Goal: Task Accomplishment & Management: Complete application form

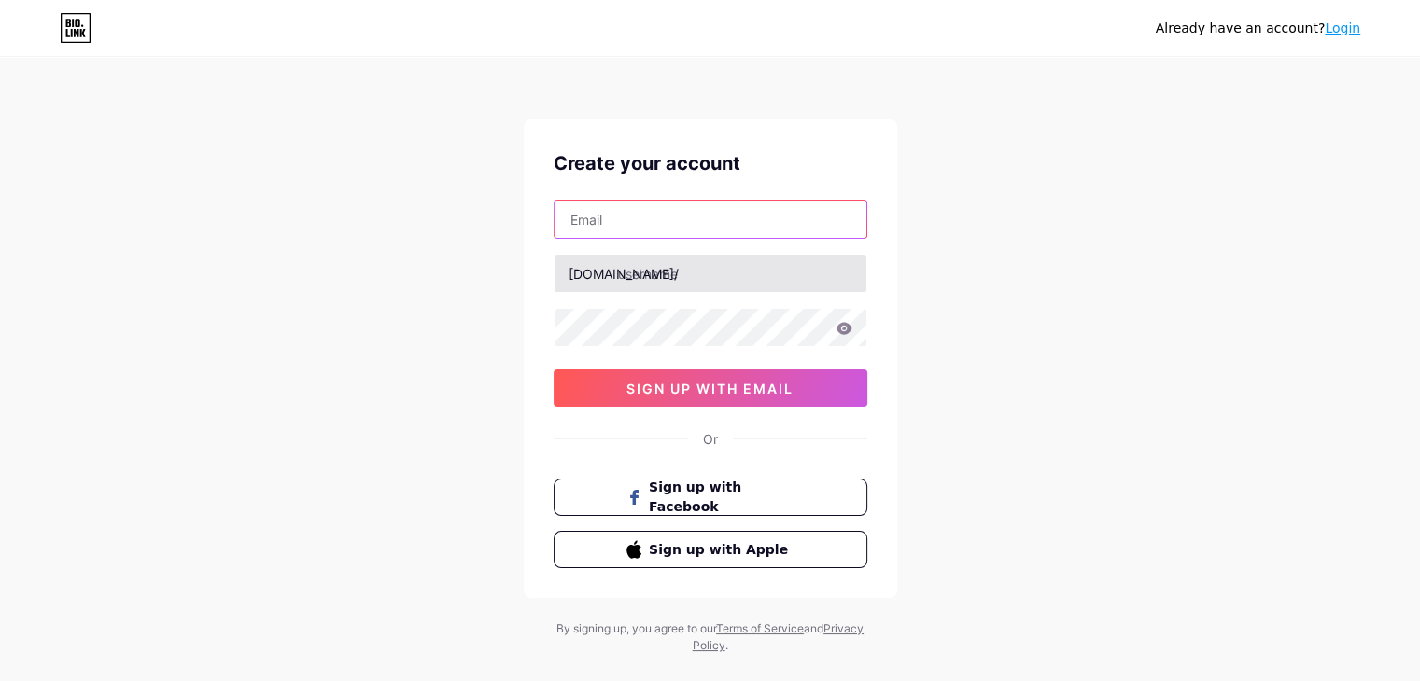
type input "[EMAIL_ADDRESS][DOMAIN_NAME]"
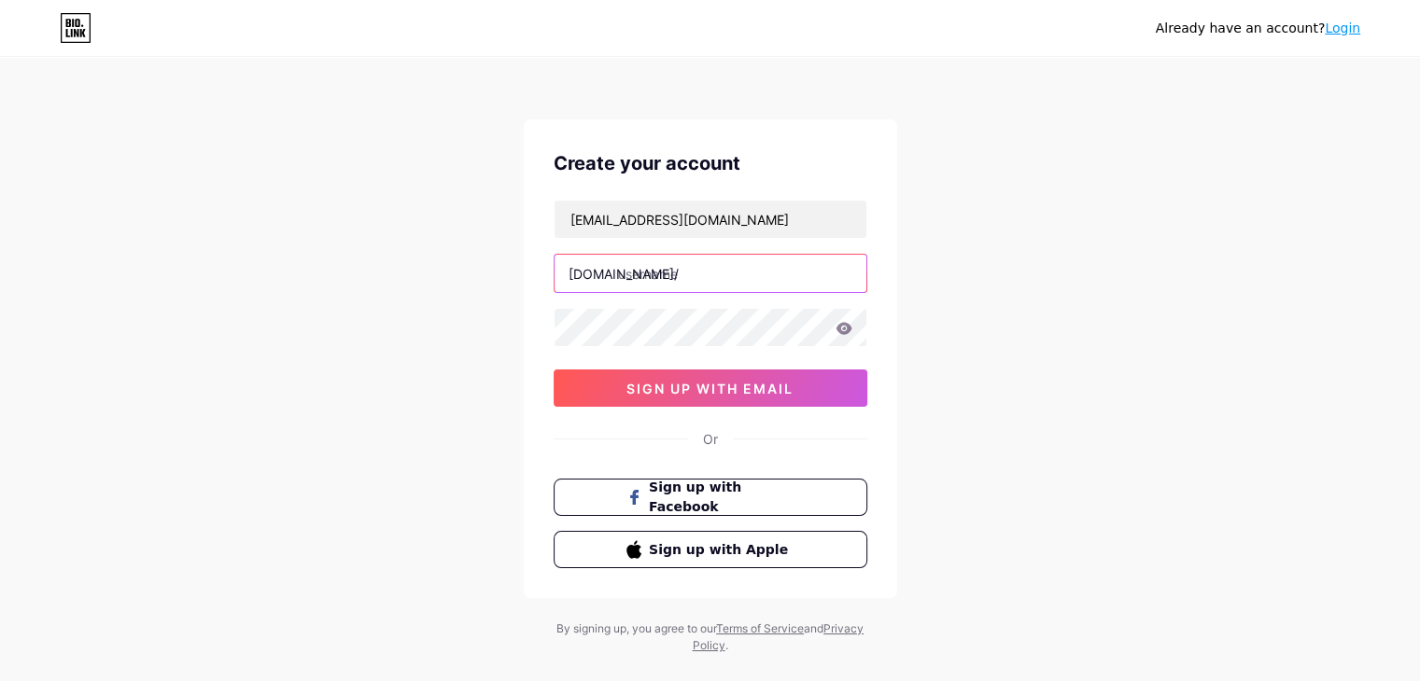
click at [710, 271] on input "text" at bounding box center [710, 273] width 312 height 37
click at [842, 331] on icon at bounding box center [843, 328] width 16 height 12
click at [844, 322] on icon at bounding box center [843, 328] width 16 height 12
click at [724, 279] on input "text" at bounding box center [710, 273] width 312 height 37
click at [709, 273] on input "text" at bounding box center [710, 273] width 312 height 37
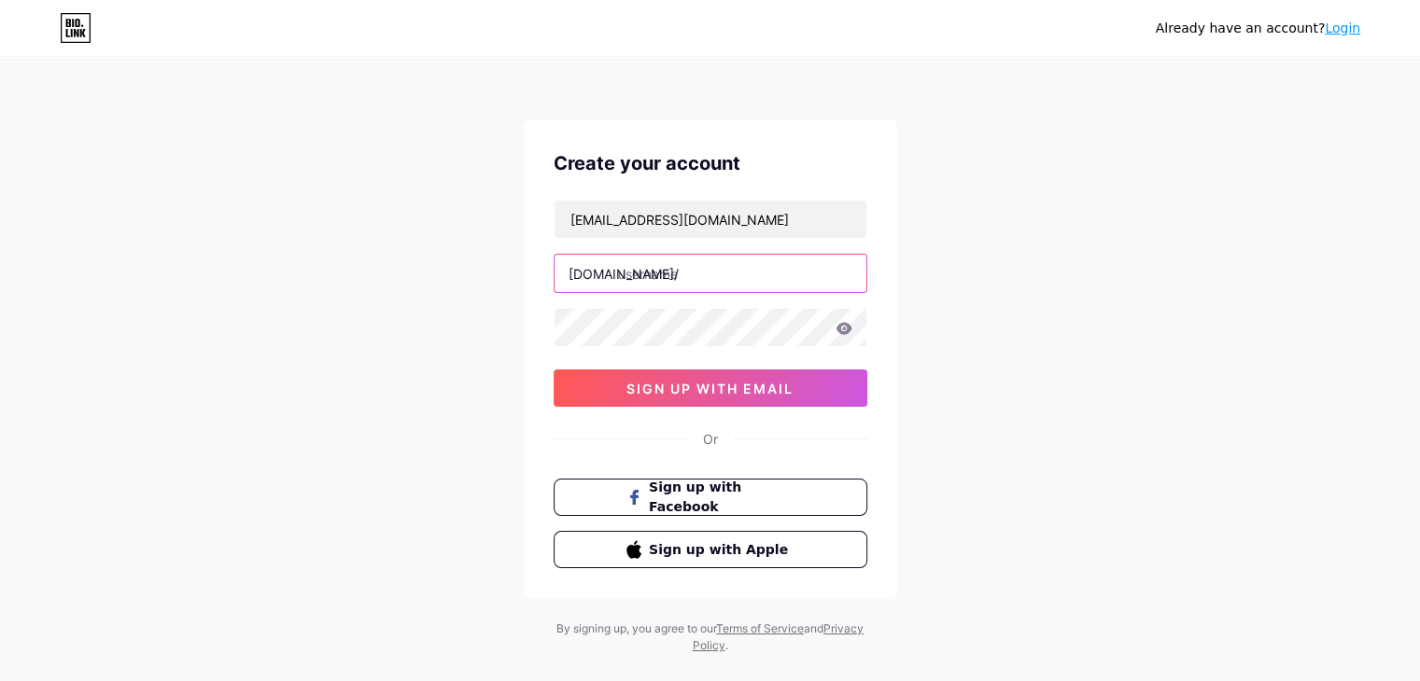
paste input "authorisedservices"
type input "authorisedservices"
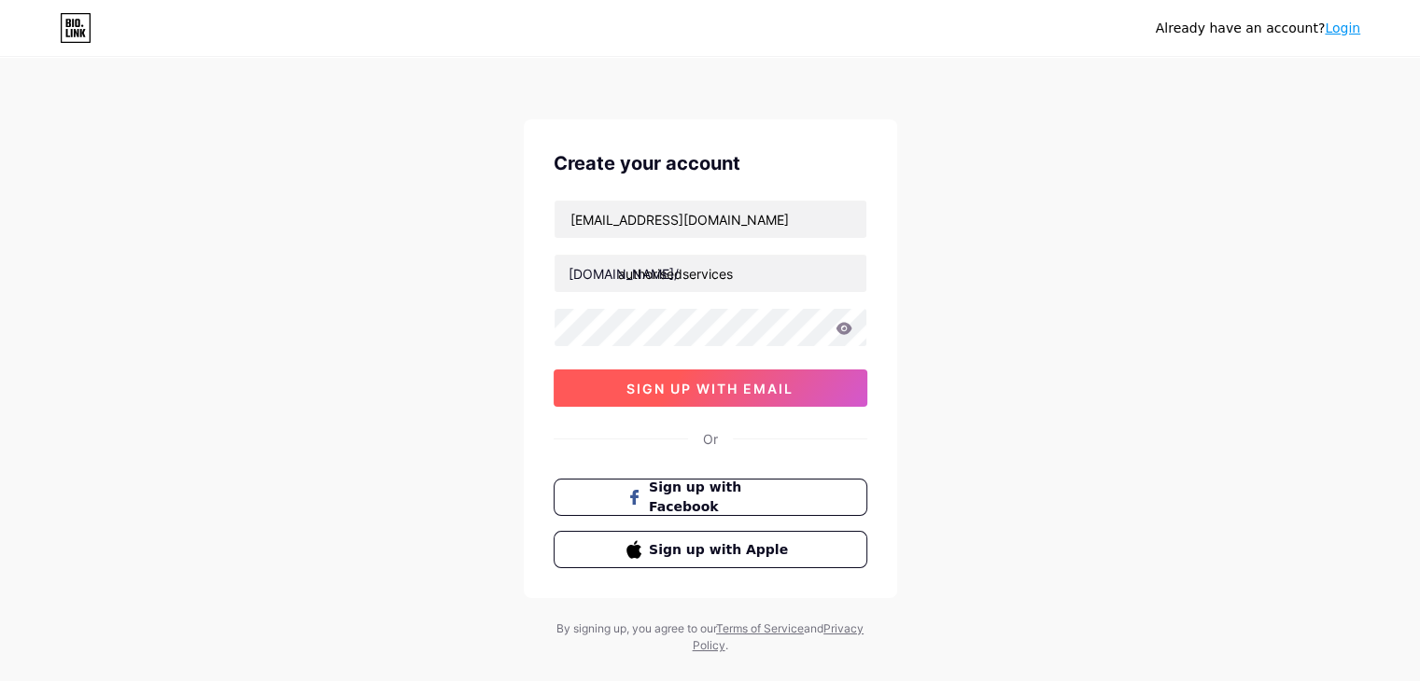
click at [687, 384] on span "sign up with email" at bounding box center [709, 389] width 167 height 16
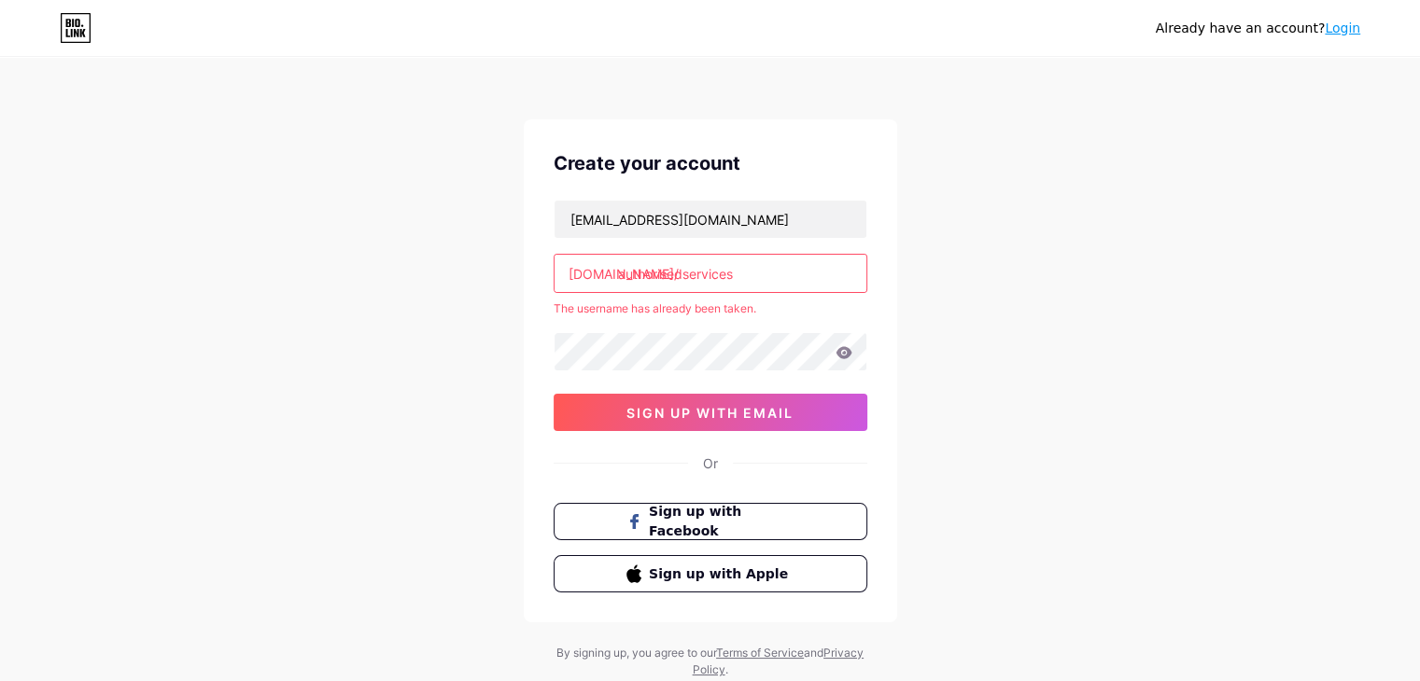
click at [1333, 28] on link "Login" at bounding box center [1342, 28] width 35 height 15
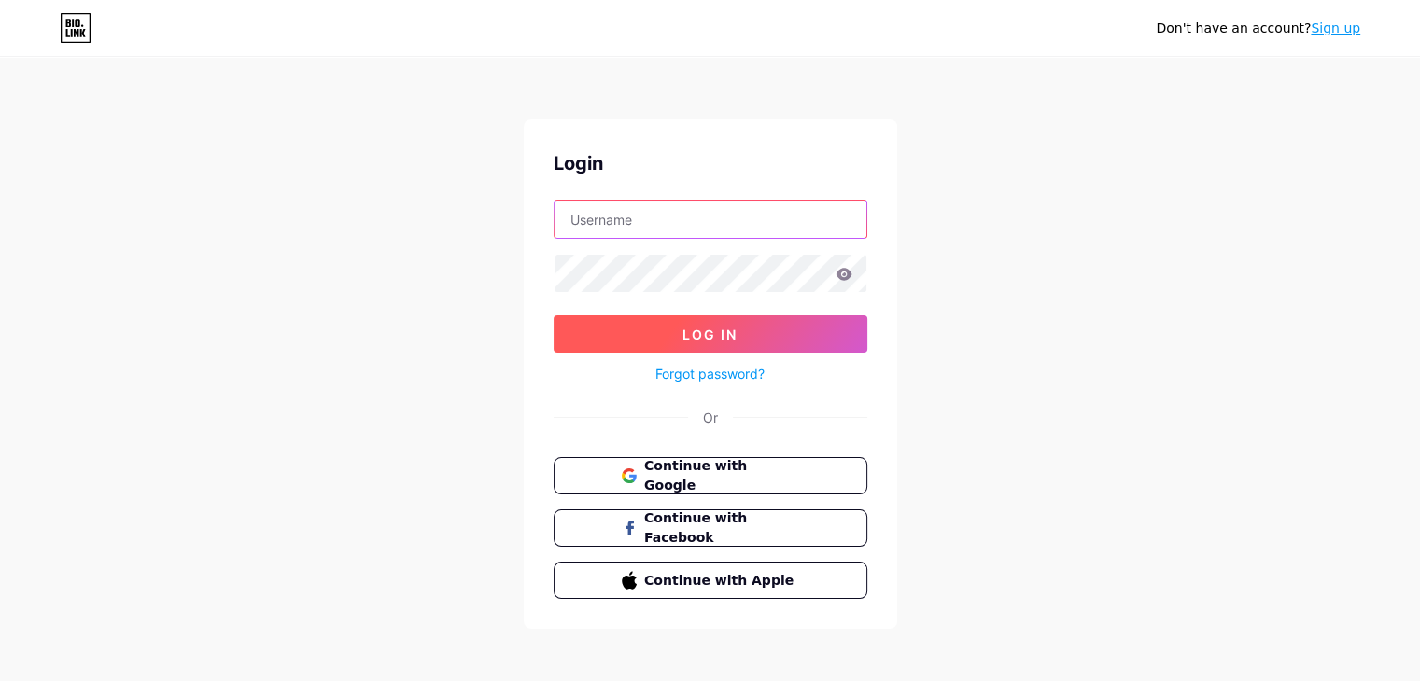
type input "[EMAIL_ADDRESS][DOMAIN_NAME]"
drag, startPoint x: 848, startPoint y: 274, endPoint x: 762, endPoint y: 322, distance: 98.6
click at [762, 322] on form "[EMAIL_ADDRESS][DOMAIN_NAME] Log In Forgot password?" at bounding box center [711, 293] width 314 height 186
click at [762, 322] on button "Log In" at bounding box center [711, 334] width 314 height 37
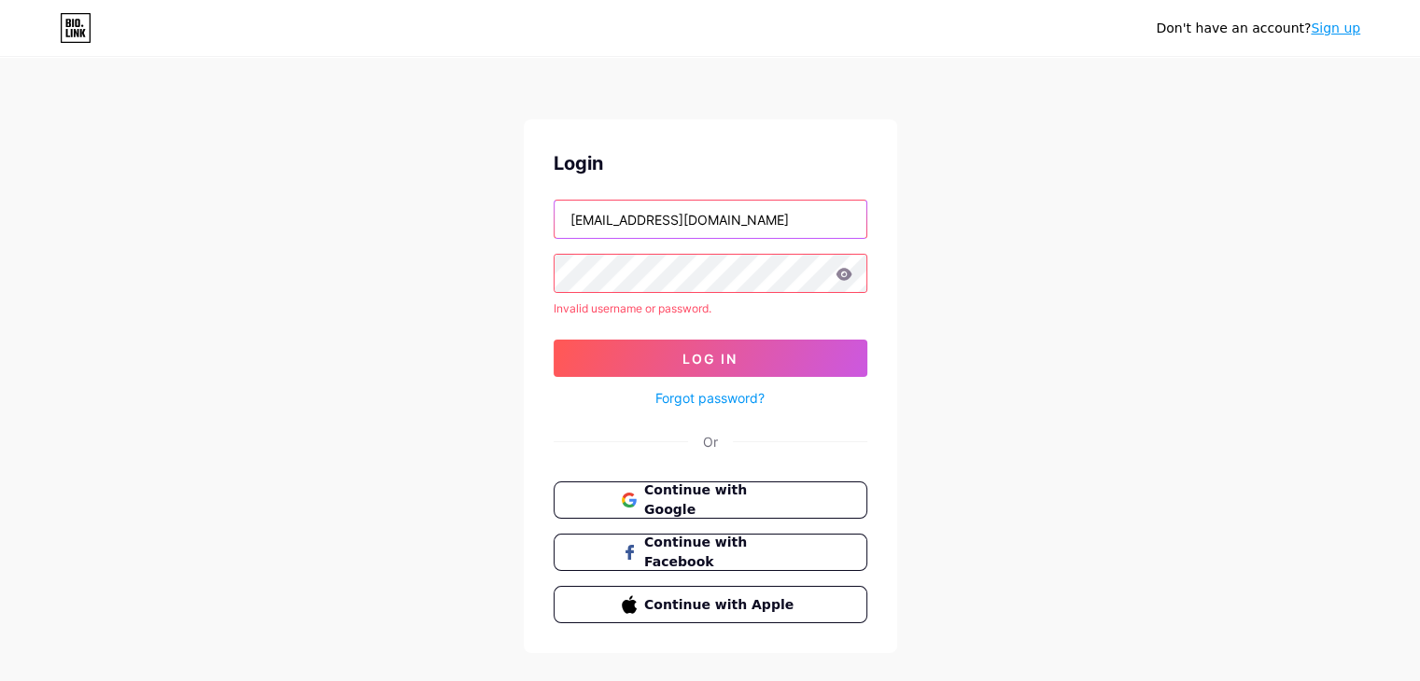
drag, startPoint x: 762, startPoint y: 221, endPoint x: 480, endPoint y: 200, distance: 282.7
click at [480, 200] on div "Don't have an account? Sign up Login [EMAIL_ADDRESS][DOMAIN_NAME] Invalid usern…" at bounding box center [710, 356] width 1420 height 713
paste input "authorisedservices"
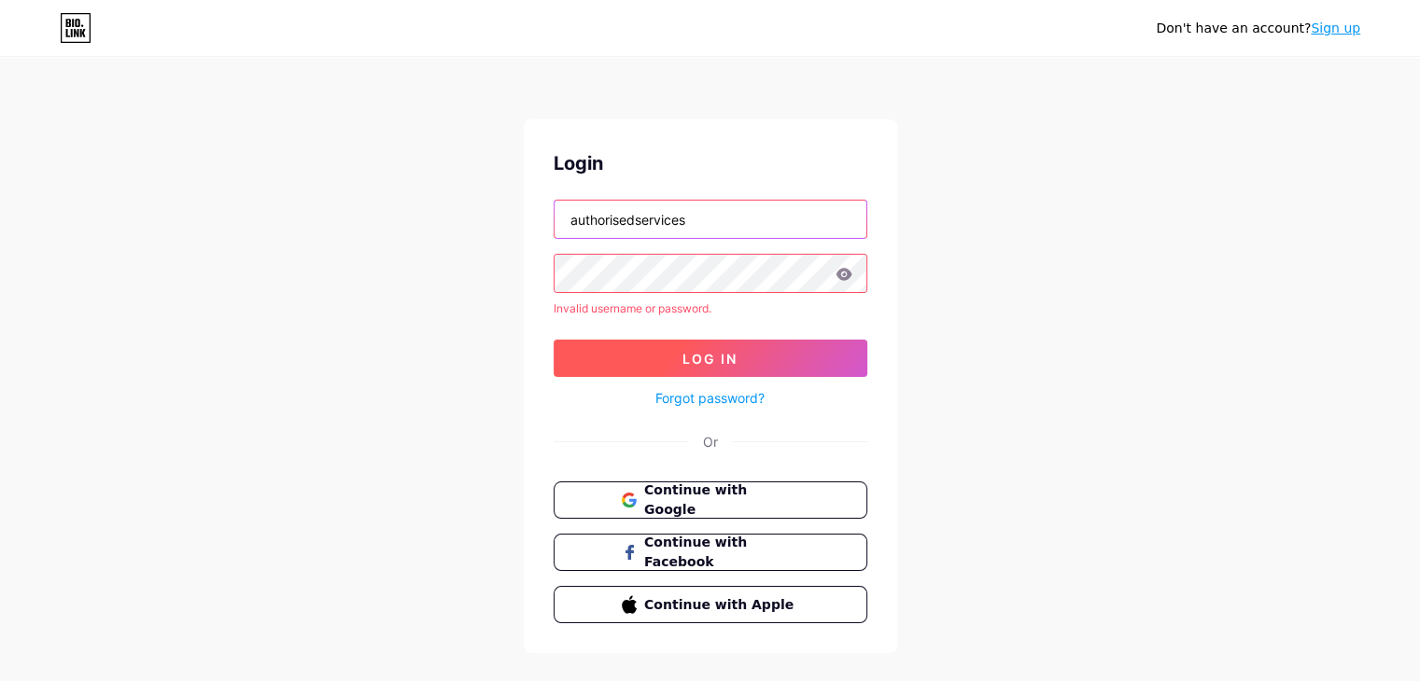
type input "authorisedservices"
click at [625, 367] on button "Log In" at bounding box center [711, 358] width 314 height 37
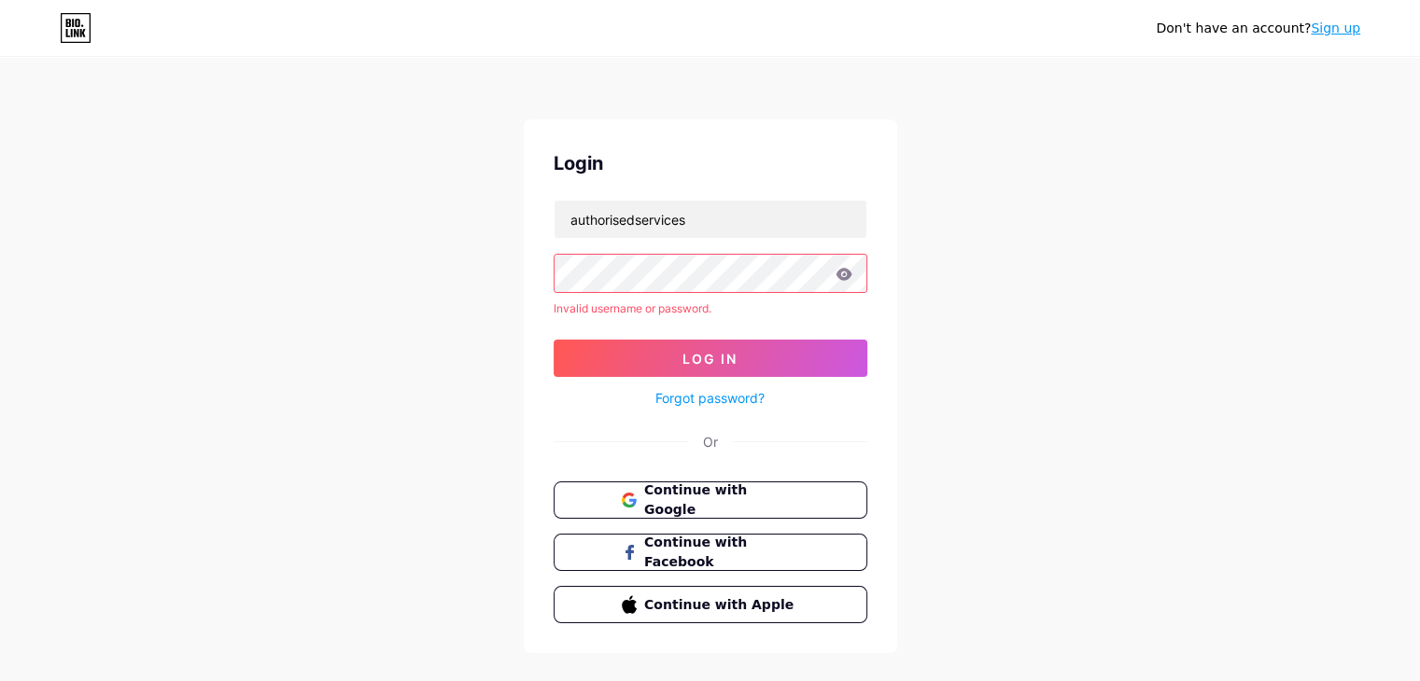
click at [511, 248] on div "Don't have an account? Sign up Login authorisedservices Invalid username or pas…" at bounding box center [710, 356] width 1420 height 713
click at [600, 356] on button "Log In" at bounding box center [711, 358] width 314 height 37
click at [1333, 29] on link "Sign up" at bounding box center [1335, 28] width 49 height 15
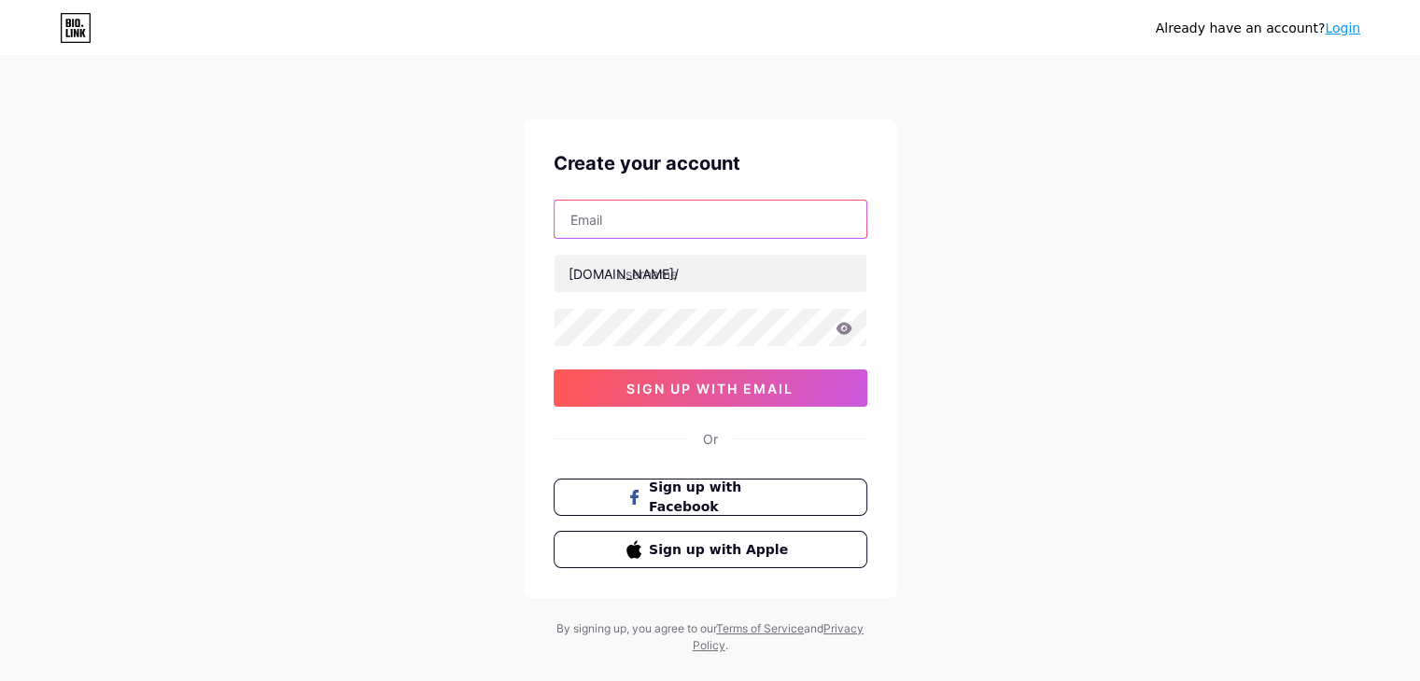
click at [695, 214] on input "text" at bounding box center [710, 219] width 312 height 37
type input "[EMAIL_ADDRESS][DOMAIN_NAME]"
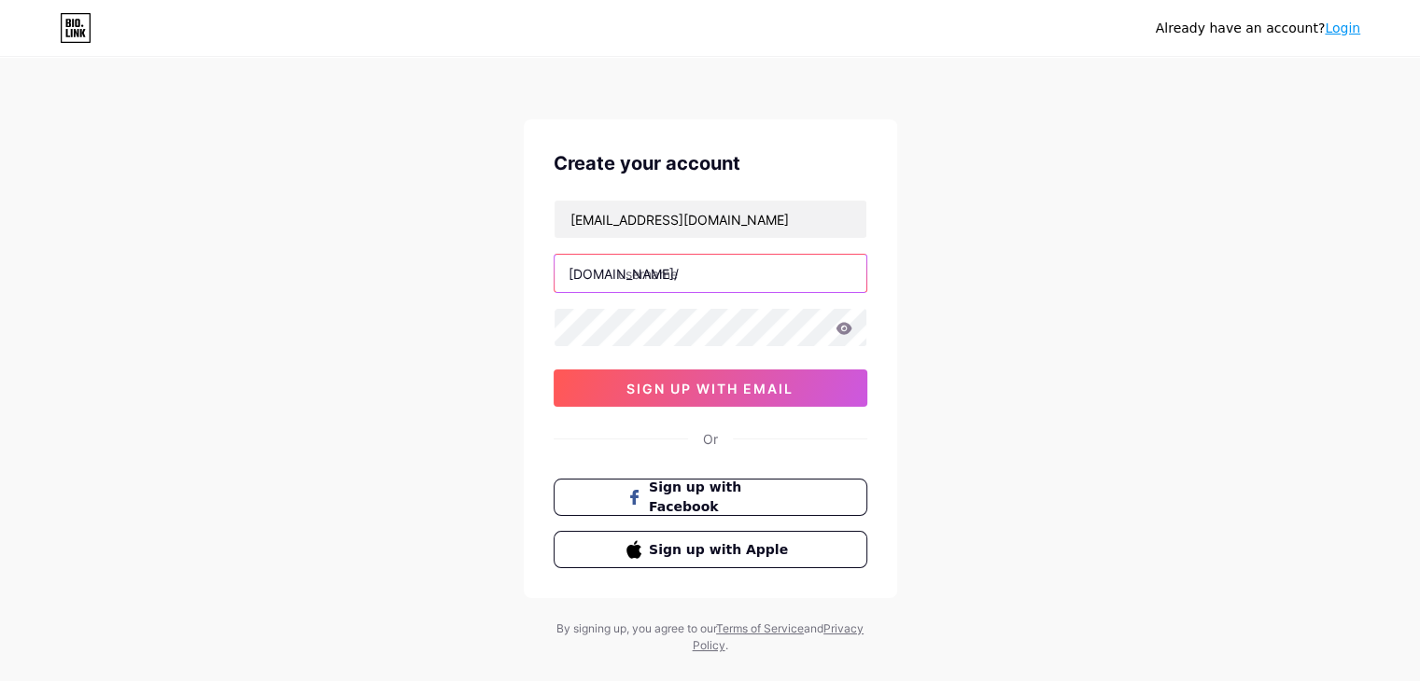
click at [667, 262] on input "text" at bounding box center [710, 273] width 312 height 37
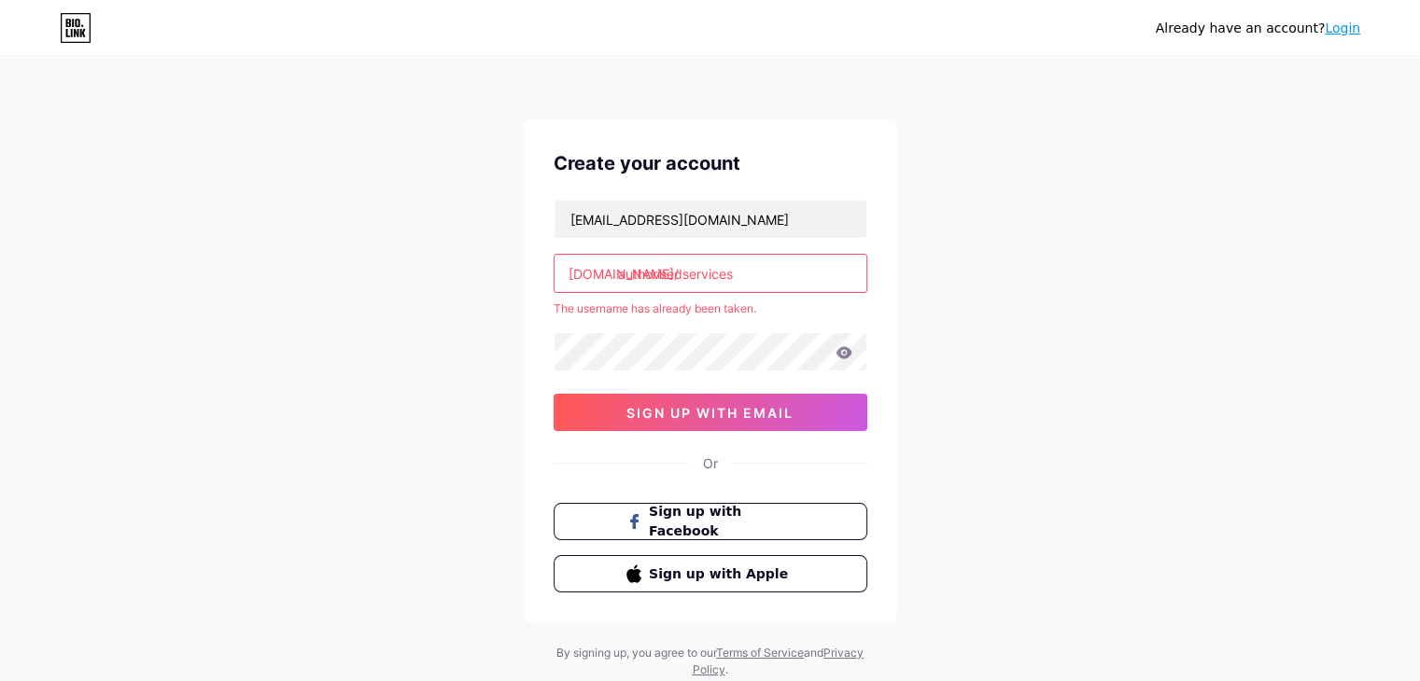
click at [759, 278] on input "authorisedservices" at bounding box center [710, 273] width 312 height 37
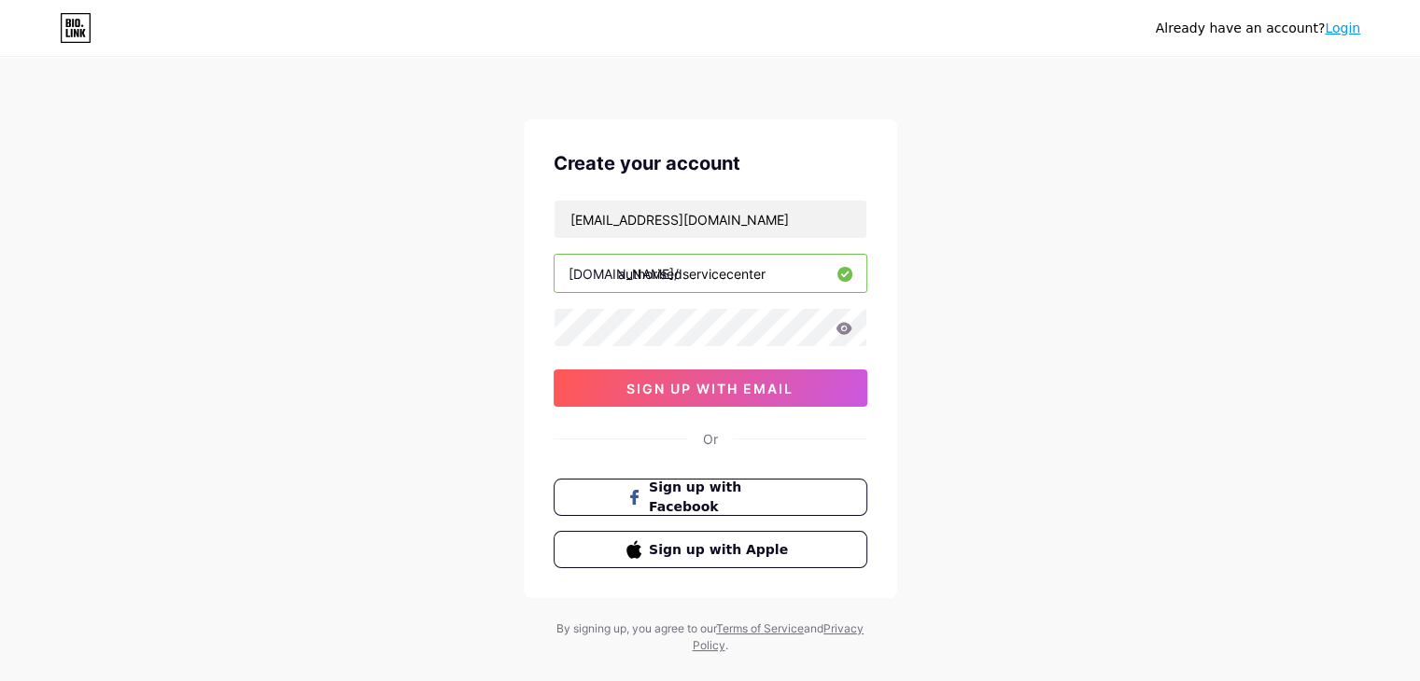
click at [961, 400] on div "Already have an account? Login Create your account [EMAIL_ADDRESS][DOMAIN_NAME]…" at bounding box center [710, 357] width 1420 height 714
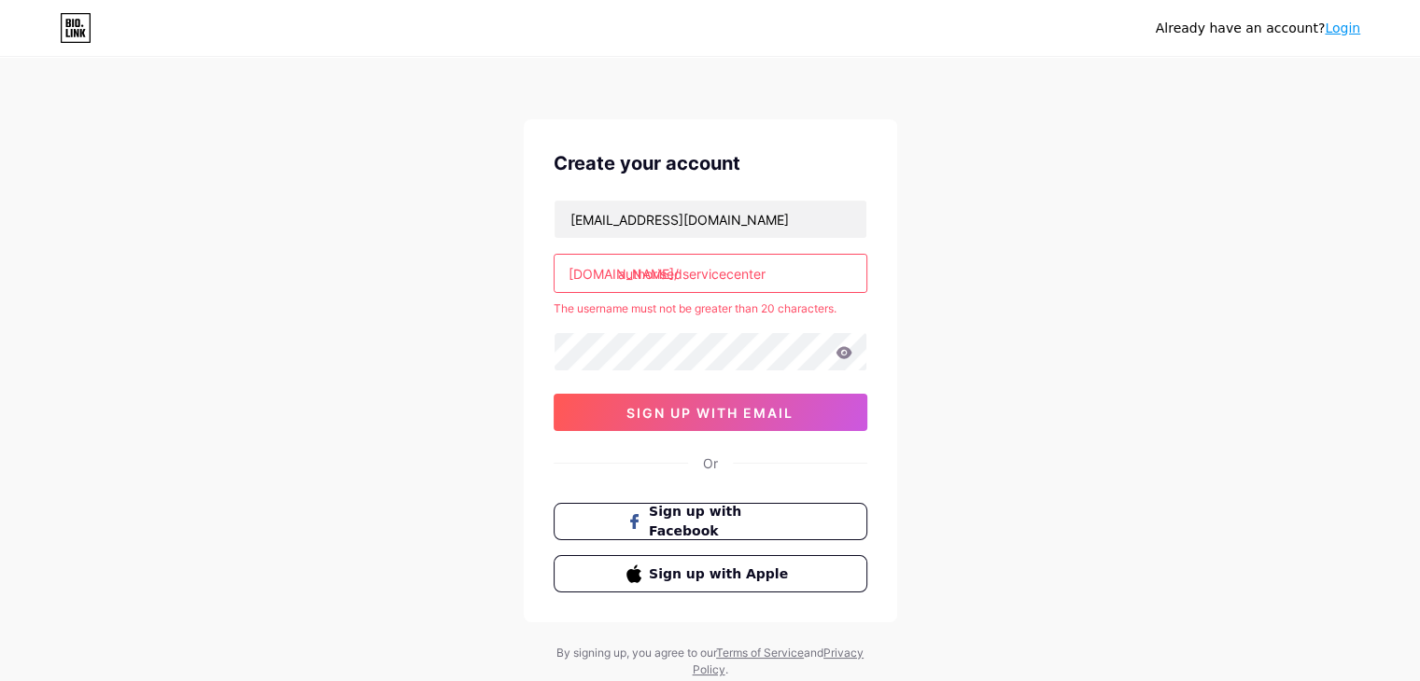
click at [781, 277] on input "authorisedservicecenter" at bounding box center [710, 273] width 312 height 37
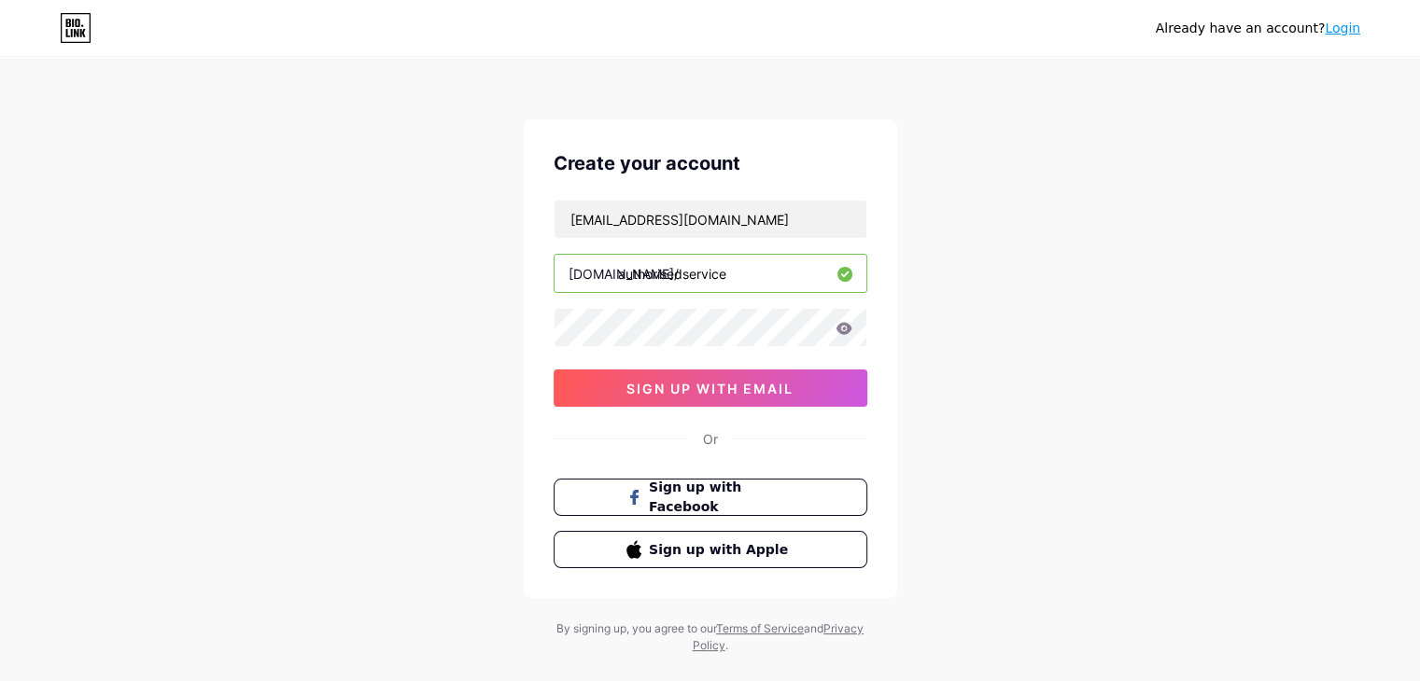
type input "authorisedservice"
click at [990, 394] on div "Already have an account? Login Create your account [EMAIL_ADDRESS][DOMAIN_NAME]…" at bounding box center [710, 357] width 1420 height 714
drag, startPoint x: 736, startPoint y: 267, endPoint x: 607, endPoint y: 265, distance: 128.8
click at [607, 265] on div "[DOMAIN_NAME]/ authorisedservice" at bounding box center [711, 273] width 314 height 39
click at [624, 392] on button "sign up with email" at bounding box center [711, 388] width 314 height 37
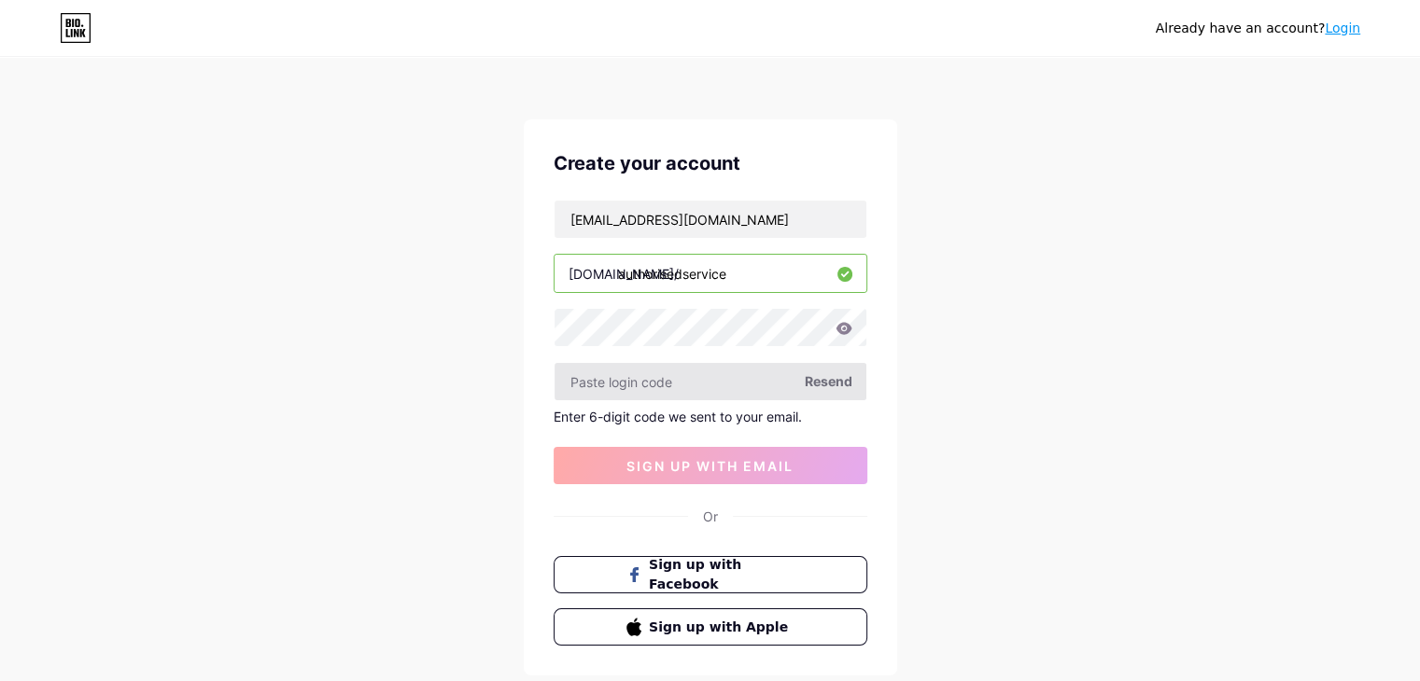
click at [654, 382] on input "text" at bounding box center [710, 381] width 312 height 37
click at [818, 372] on span "Resend" at bounding box center [829, 382] width 48 height 20
click at [618, 382] on input "text" at bounding box center [710, 381] width 312 height 37
paste input "334069"
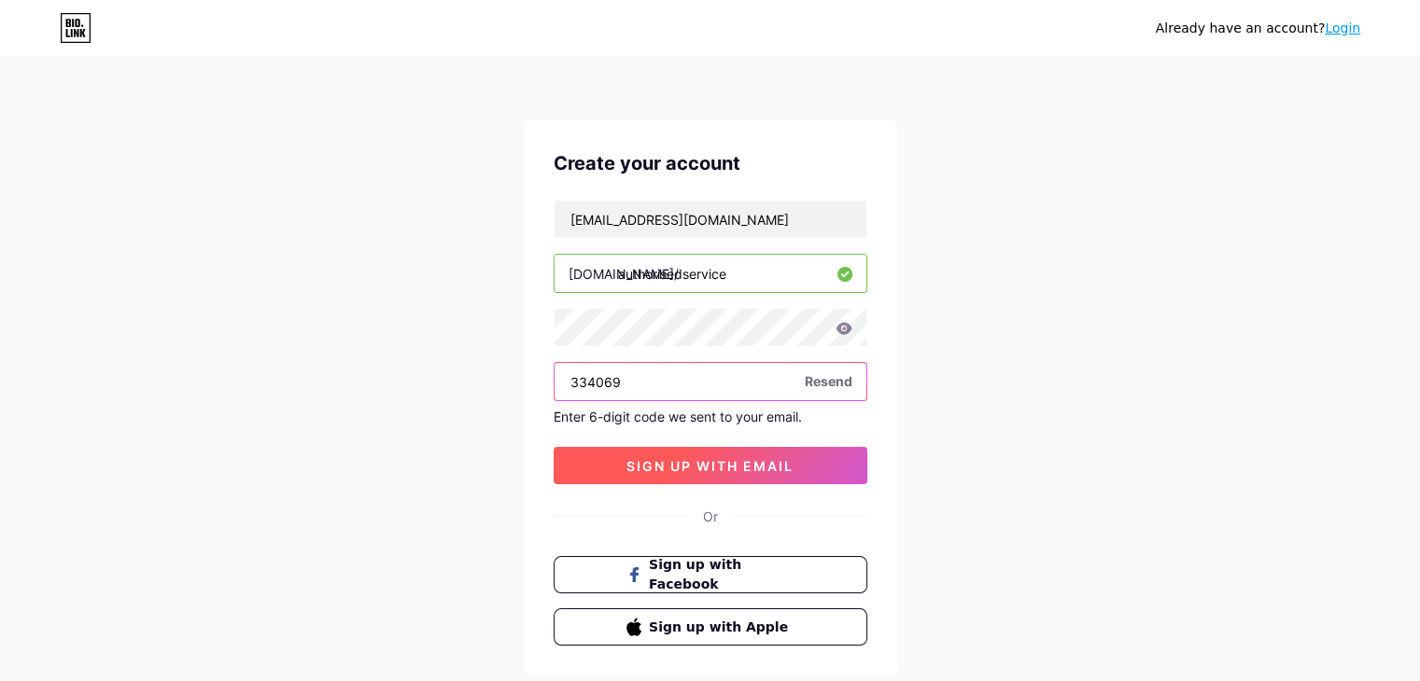
type input "334069"
click at [658, 470] on span "sign up with email" at bounding box center [709, 466] width 167 height 16
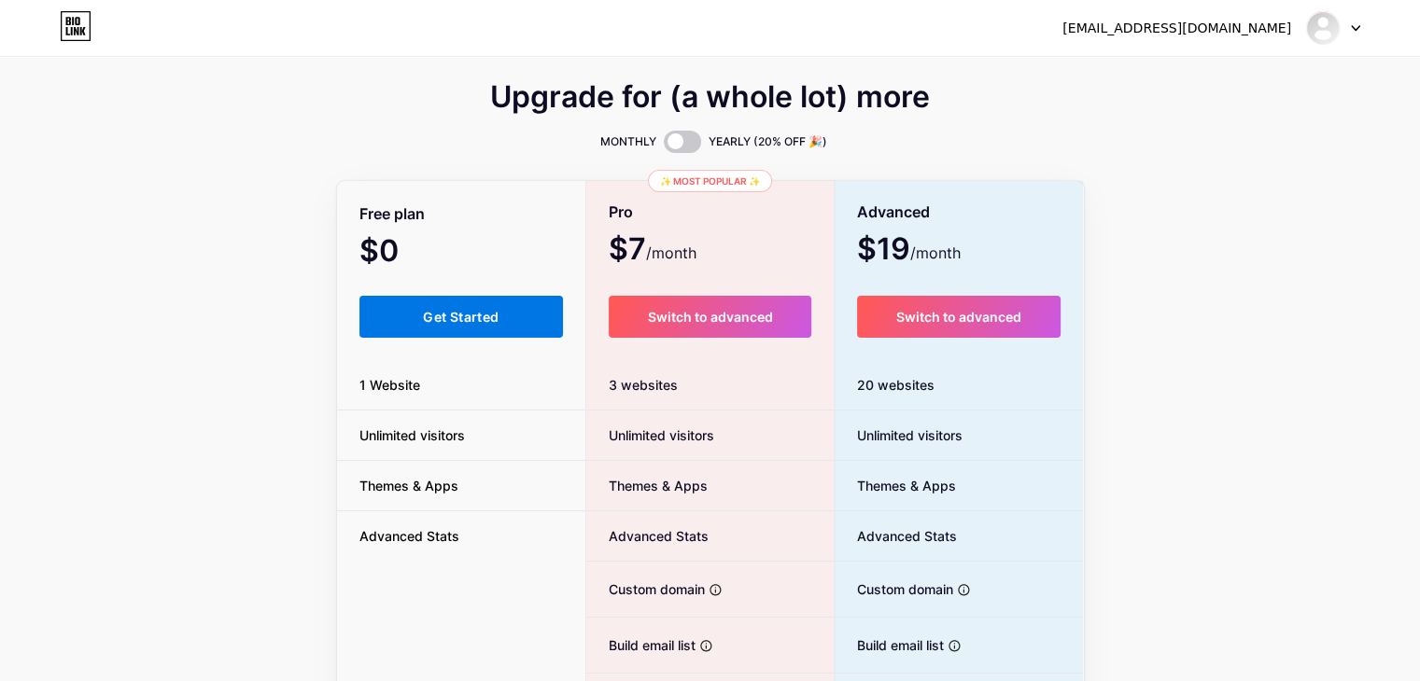
click at [463, 322] on span "Get Started" at bounding box center [461, 317] width 76 height 16
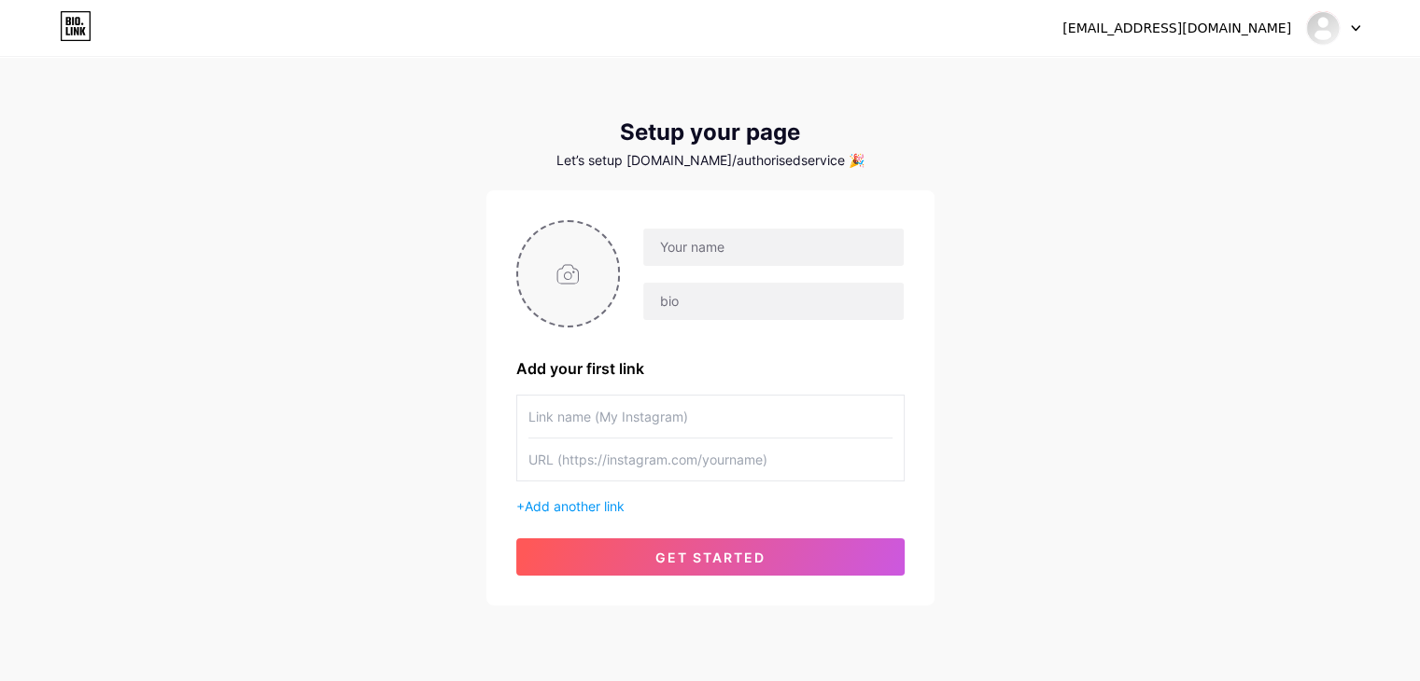
click at [571, 263] on input "file" at bounding box center [568, 274] width 101 height 104
type input "C:\fakepath\close-head-shot-portrait-preppy-600nw-1433809418.webp"
click at [769, 229] on input "text" at bounding box center [773, 247] width 260 height 37
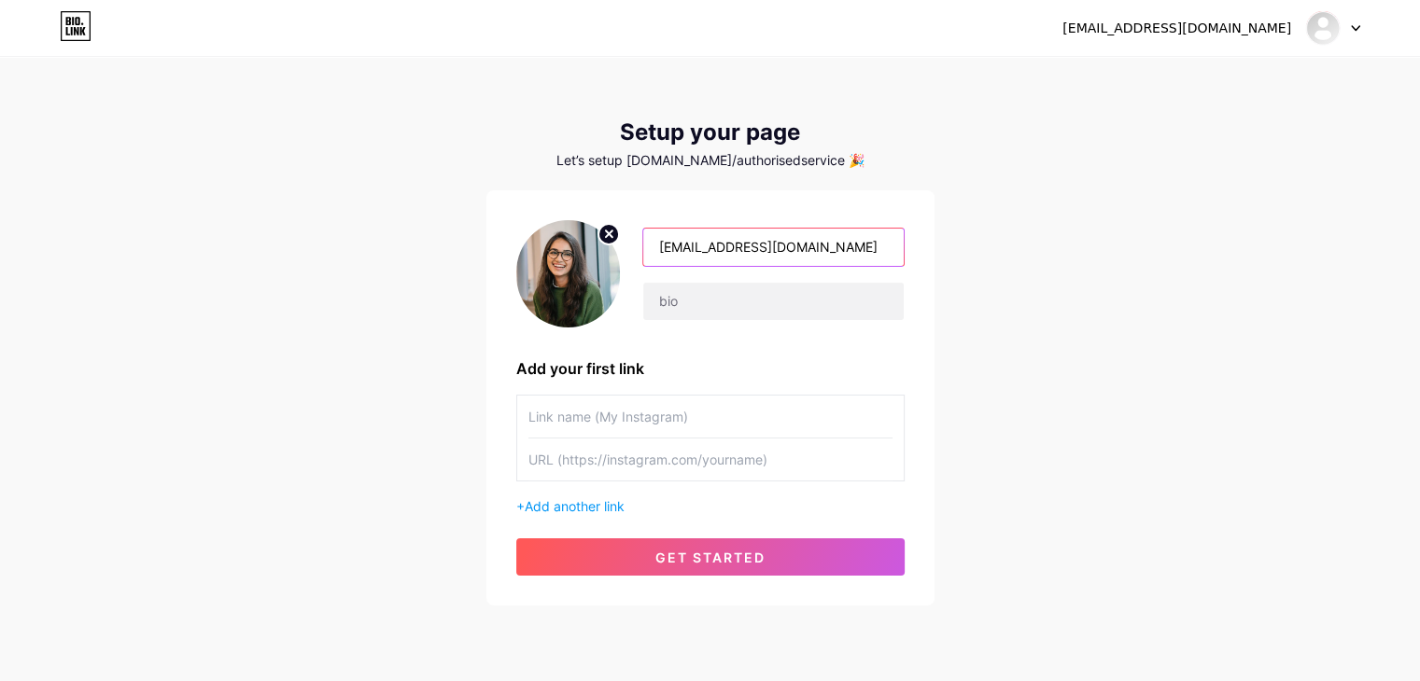
drag, startPoint x: 749, startPoint y: 245, endPoint x: 862, endPoint y: 261, distance: 114.2
click at [862, 261] on input "[EMAIL_ADDRESS][DOMAIN_NAME]" at bounding box center [773, 247] width 260 height 37
click at [665, 252] on input "siyadeshmukh" at bounding box center [773, 247] width 260 height 37
click at [687, 250] on input "Siyadeshmukh" at bounding box center [773, 247] width 260 height 37
type input "[PERSON_NAME]"
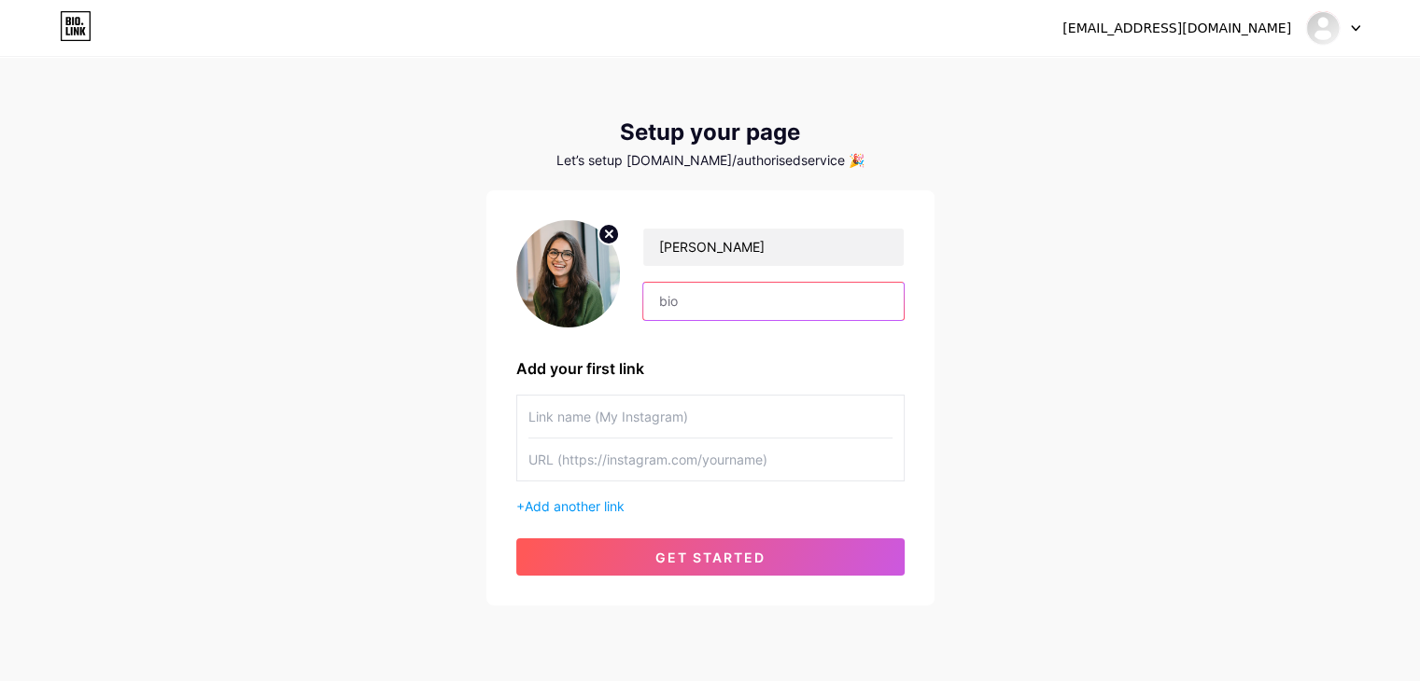
click at [689, 291] on input "text" at bounding box center [773, 301] width 260 height 37
click at [684, 426] on input "text" at bounding box center [710, 417] width 364 height 42
type input "Authorised Service Center"
click at [618, 457] on input "text" at bounding box center [710, 460] width 364 height 42
click at [650, 457] on input "text" at bounding box center [710, 460] width 364 height 42
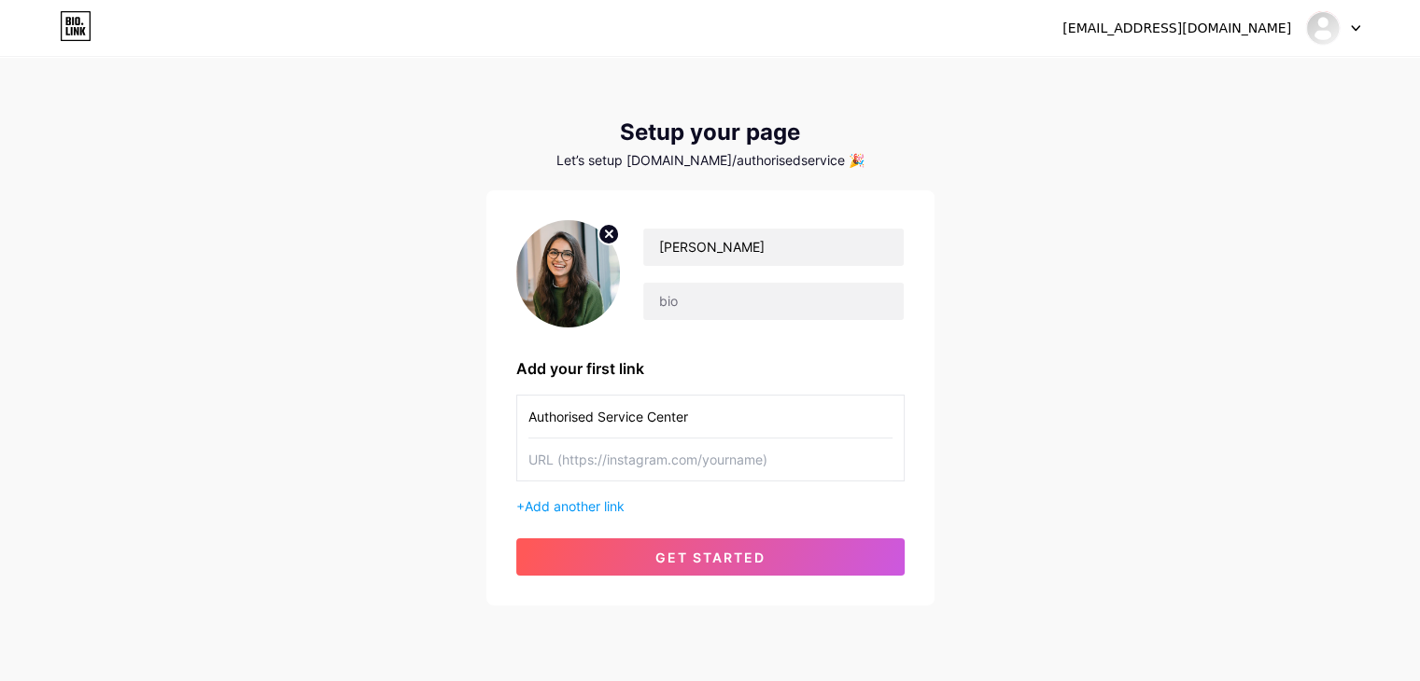
paste input "[URL][DOMAIN_NAME]"
type input "[URL][DOMAIN_NAME]"
click at [710, 304] on input "text" at bounding box center [773, 301] width 260 height 37
click at [709, 299] on input "text" at bounding box center [773, 301] width 260 height 37
paste input "My coding productivity was suffering from a slow laptop. A cheap local repair p…"
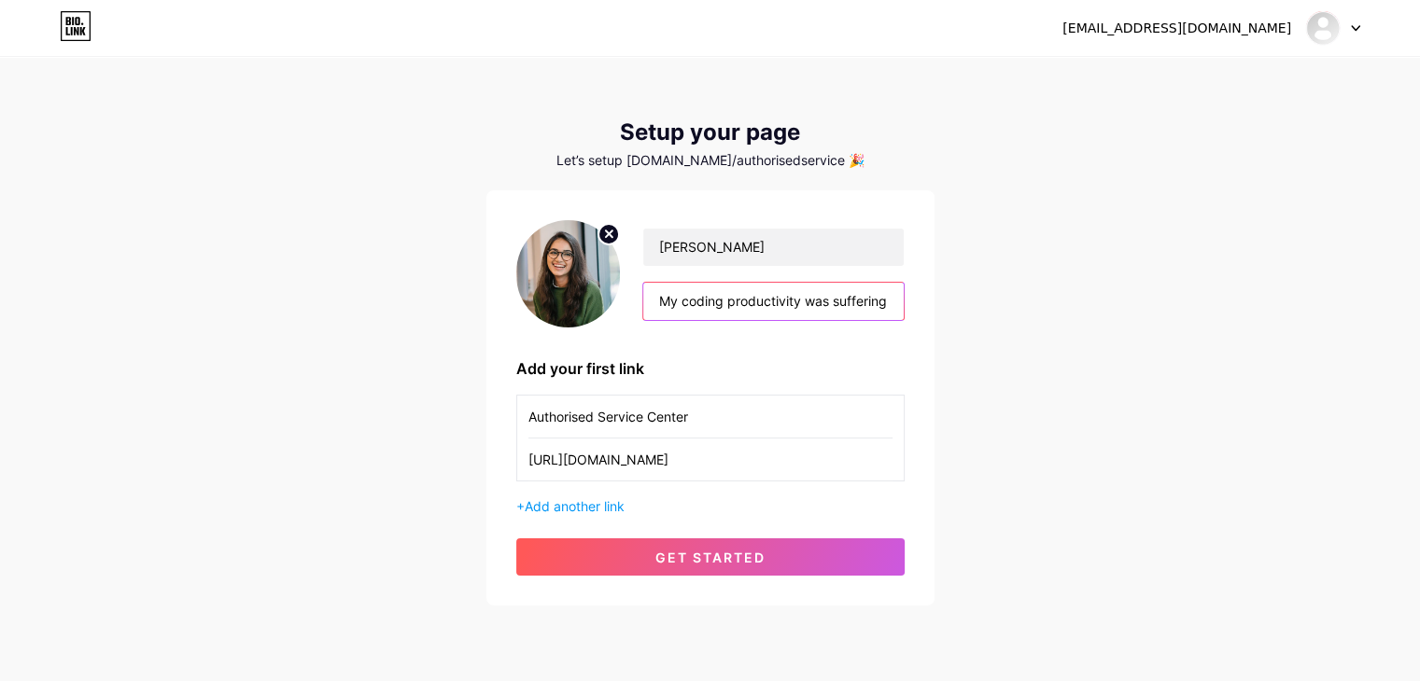
scroll to position [0, 2674]
type input "My coding productivity was suffering from a slow laptop. A cheap local repair p…"
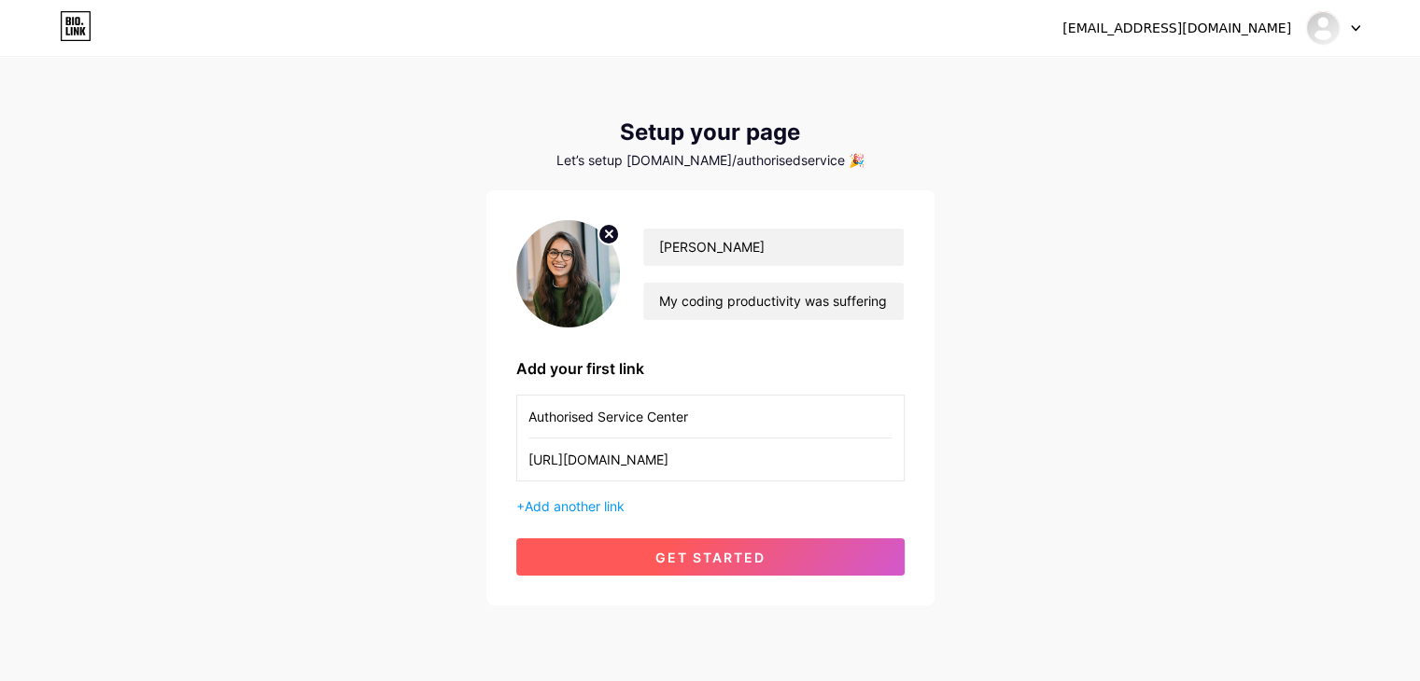
click at [703, 556] on span "get started" at bounding box center [710, 558] width 110 height 16
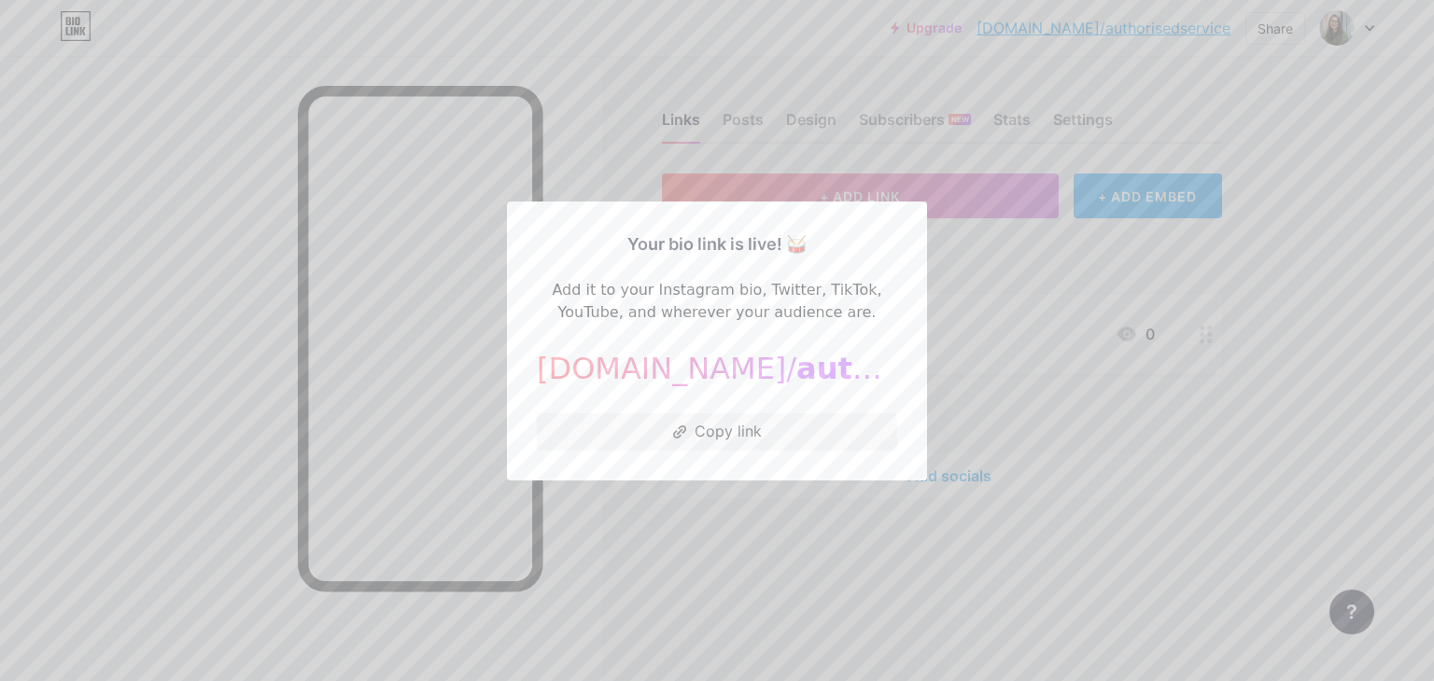
click at [706, 553] on div at bounding box center [717, 340] width 1434 height 681
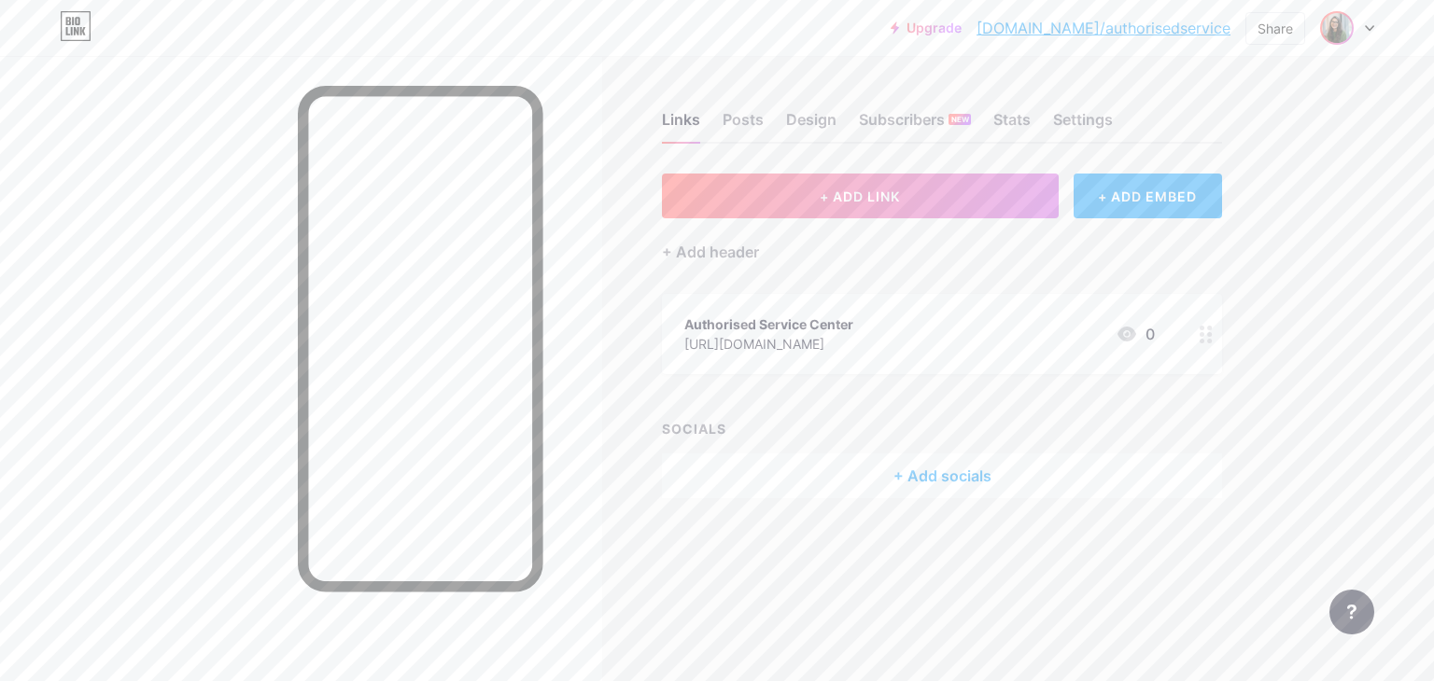
click at [1340, 16] on img at bounding box center [1337, 28] width 30 height 30
click at [1384, 406] on div "Upgrade [DOMAIN_NAME]/author... [DOMAIN_NAME]/authorisedservice Share Switch ac…" at bounding box center [717, 340] width 1434 height 681
click at [1100, 21] on link "[DOMAIN_NAME]/authorisedservice" at bounding box center [1103, 28] width 254 height 22
